Goal: Obtain resource: Obtain resource

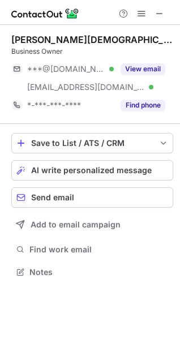
scroll to position [265, 180]
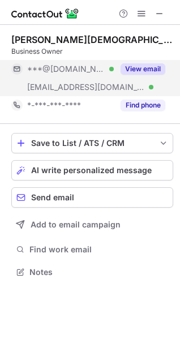
click at [152, 65] on button "View email" at bounding box center [143, 68] width 45 height 11
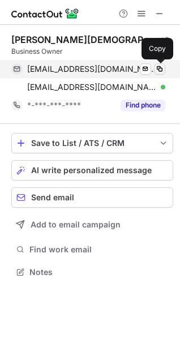
click at [160, 71] on span at bounding box center [159, 69] width 9 height 9
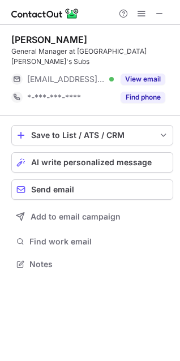
scroll to position [246, 180]
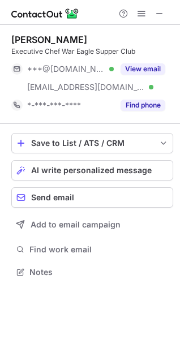
scroll to position [265, 180]
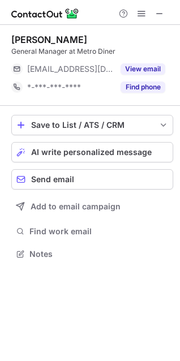
scroll to position [246, 180]
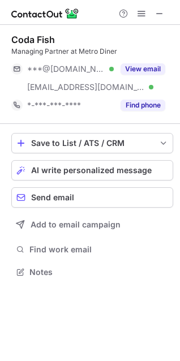
scroll to position [265, 180]
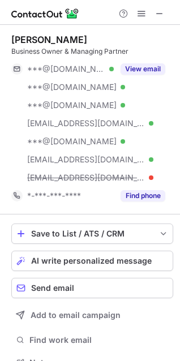
scroll to position [355, 172]
